Goal: Navigation & Orientation: Find specific page/section

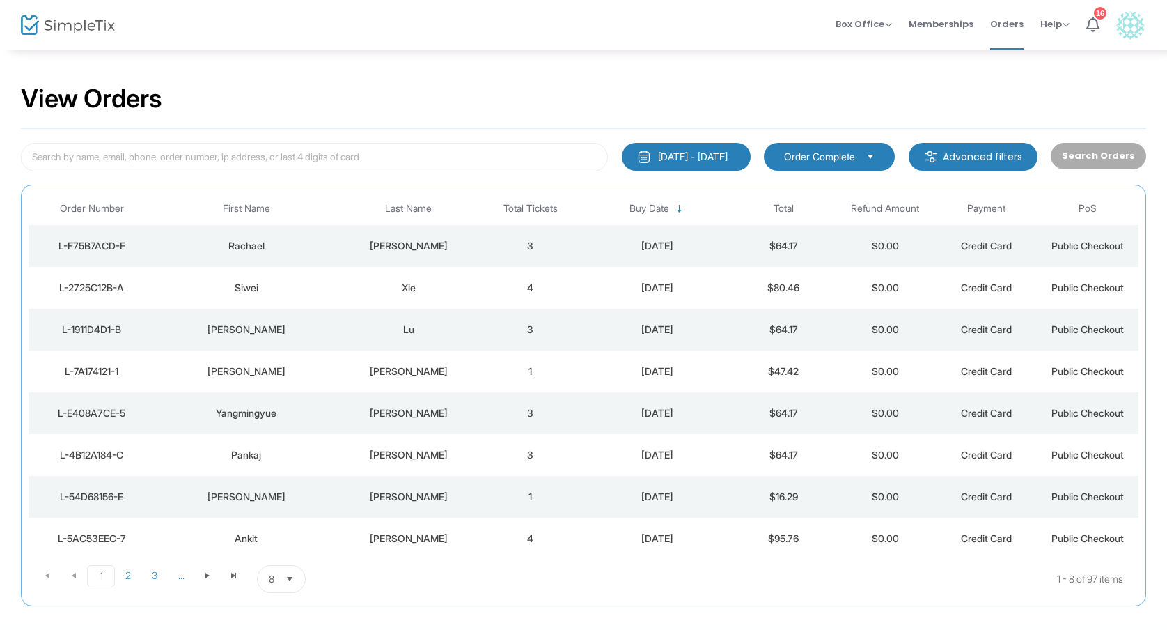
click at [68, 24] on img at bounding box center [68, 25] width 94 height 20
click at [1075, 22] on li "Help View Docs Contact Support" at bounding box center [1055, 25] width 46 height 50
click at [1070, 22] on li "Help View Docs Contact Support" at bounding box center [1055, 25] width 46 height 50
click at [1068, 23] on span "Help" at bounding box center [1055, 23] width 29 height 13
click at [966, 73] on div "View Orders" at bounding box center [584, 99] width 1126 height 59
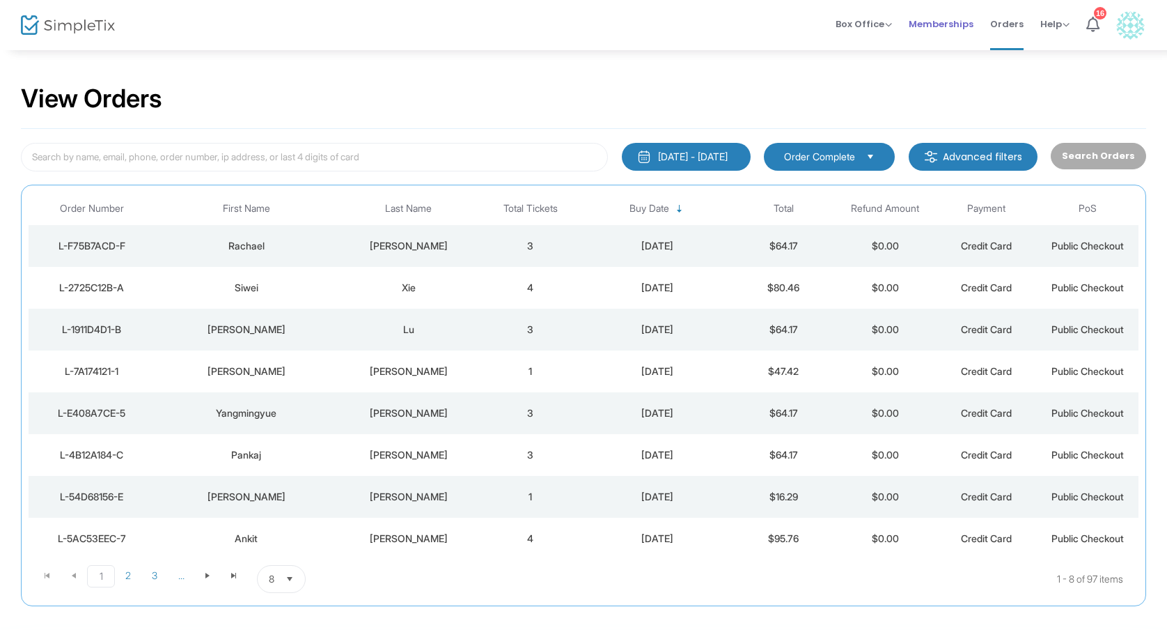
click at [938, 24] on span "Memberships" at bounding box center [941, 24] width 65 height 36
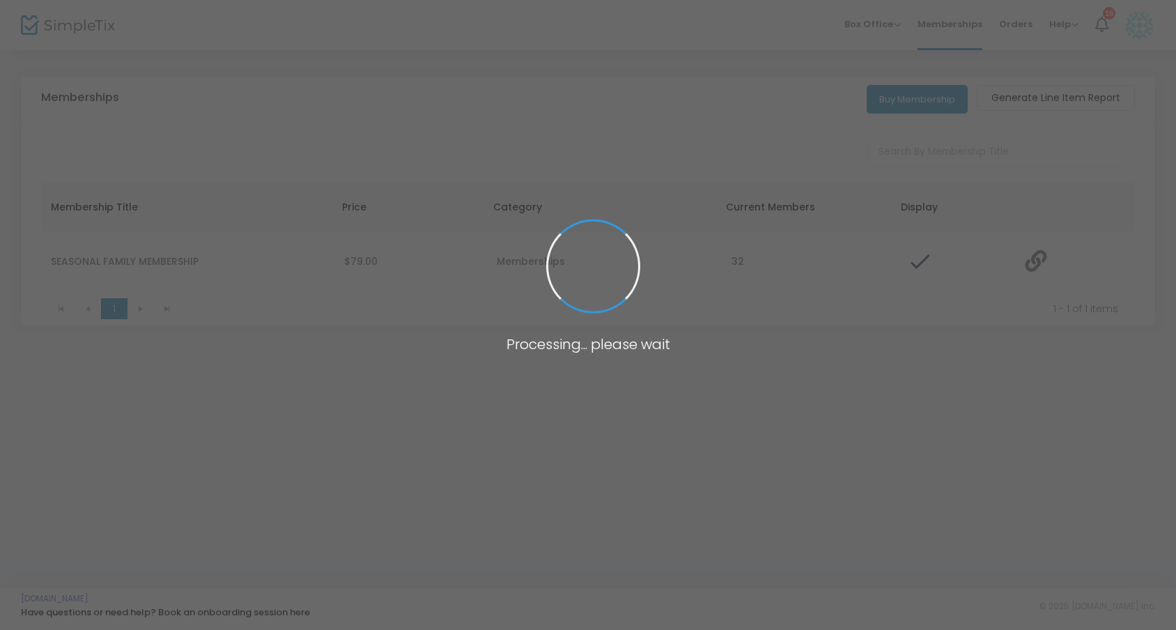
click at [885, 29] on span at bounding box center [588, 315] width 1176 height 630
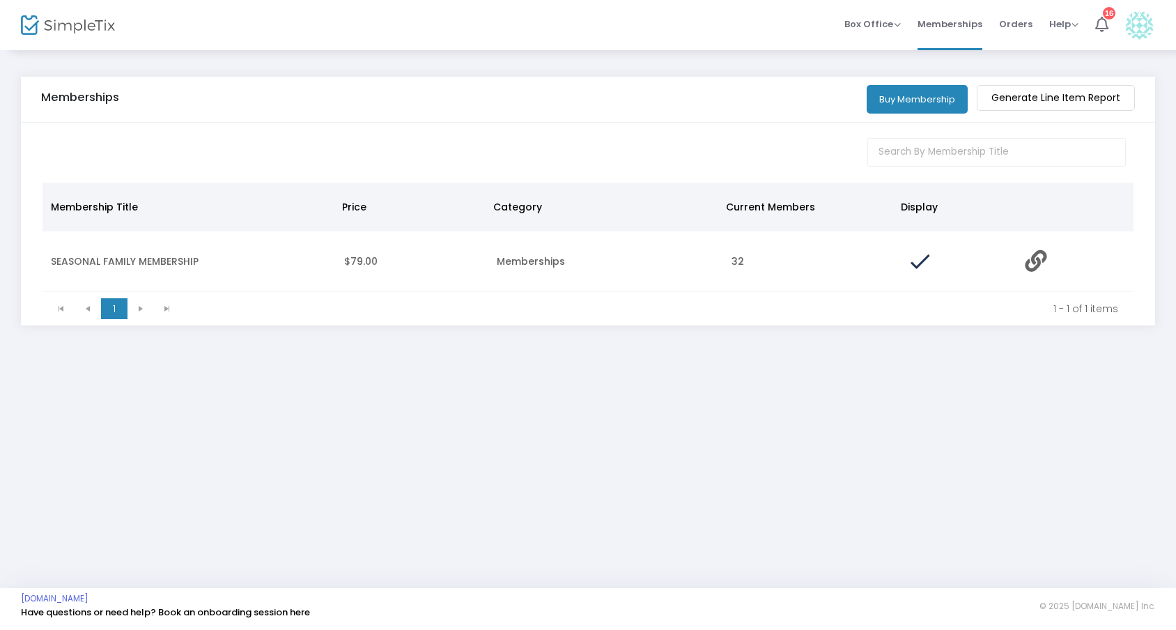
click at [885, 29] on span "Box Office" at bounding box center [872, 23] width 56 height 13
click at [756, 53] on div "Memberships Buy Membership Generate Line Item Report Membership Title Price Cat…" at bounding box center [588, 221] width 1176 height 345
click at [52, 28] on img at bounding box center [68, 25] width 94 height 20
